Goal: Task Accomplishment & Management: Use online tool/utility

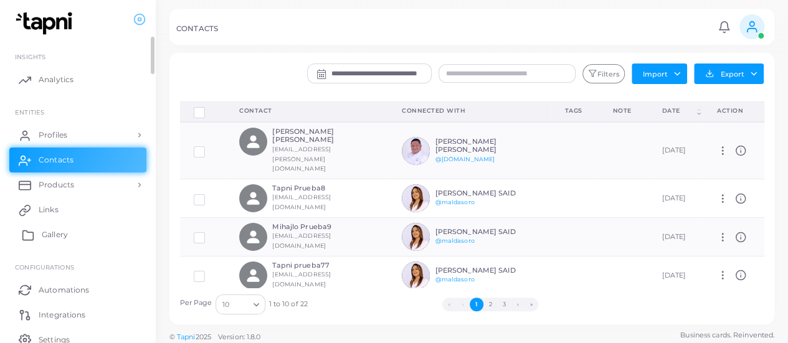
scroll to position [54, 0]
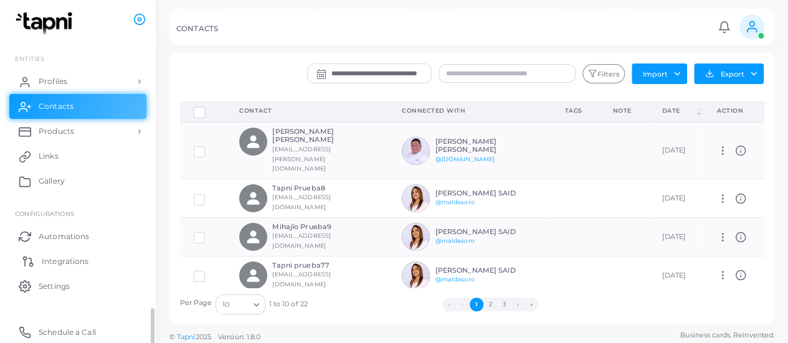
click at [54, 266] on span "Integrations" at bounding box center [65, 261] width 47 height 11
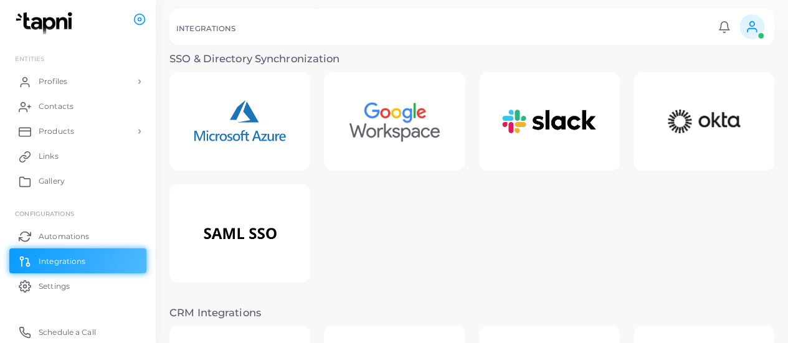
scroll to position [214, 0]
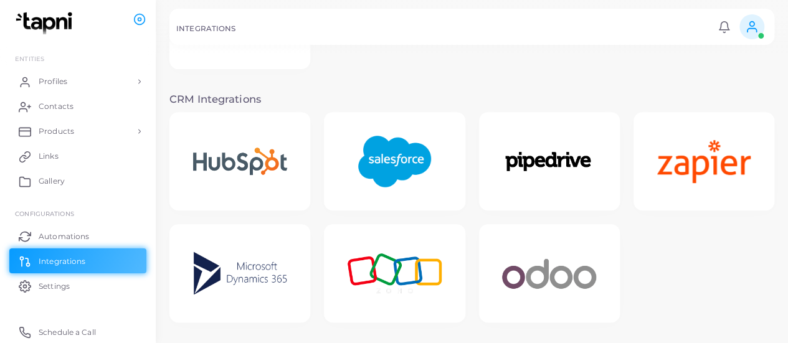
click at [392, 159] on img at bounding box center [394, 162] width 100 height 78
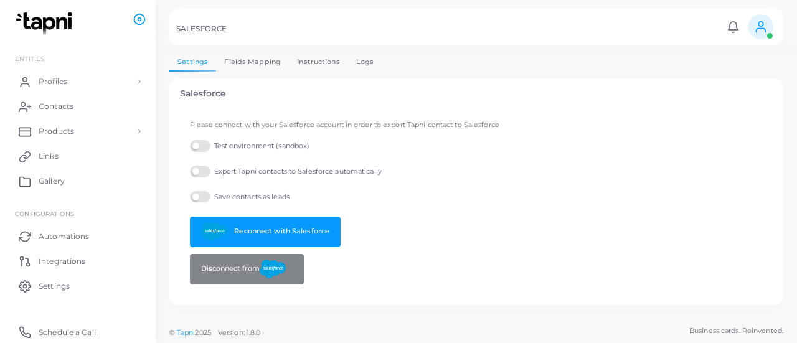
click at [206, 140] on label "Test environment (sandbox)" at bounding box center [250, 146] width 120 height 12
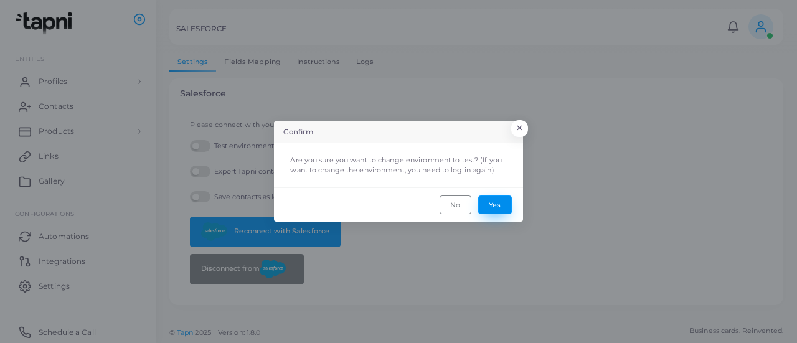
click at [491, 207] on button "Yes" at bounding box center [495, 204] width 34 height 19
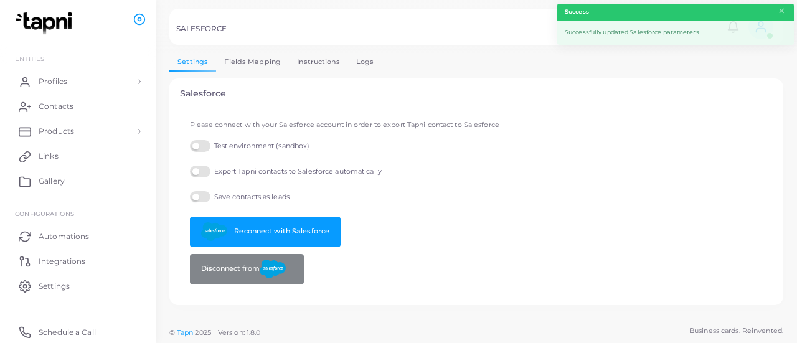
click at [360, 59] on link "Logs" at bounding box center [365, 62] width 34 height 18
